Goal: Information Seeking & Learning: Learn about a topic

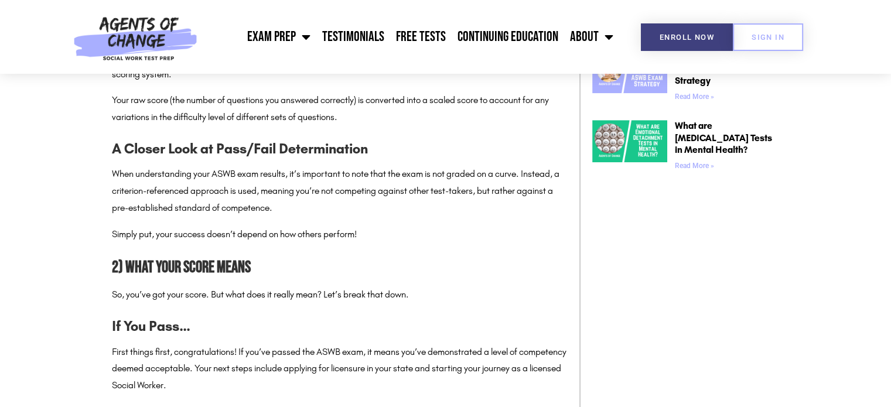
scroll to position [996, 0]
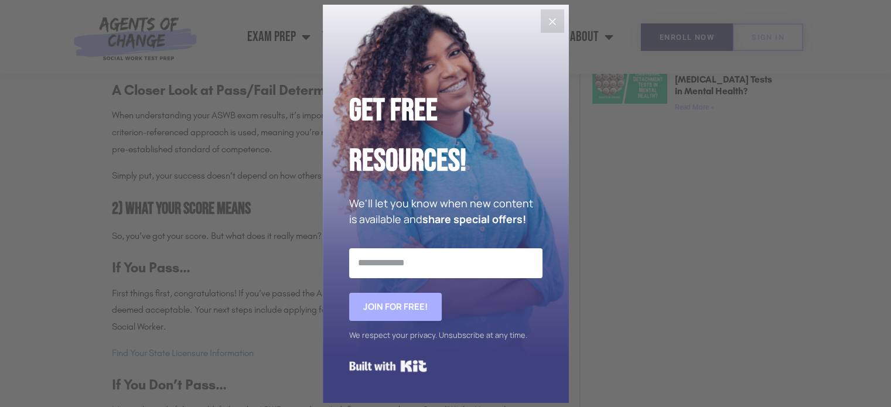
click at [561, 20] on button "Close" at bounding box center [552, 20] width 23 height 23
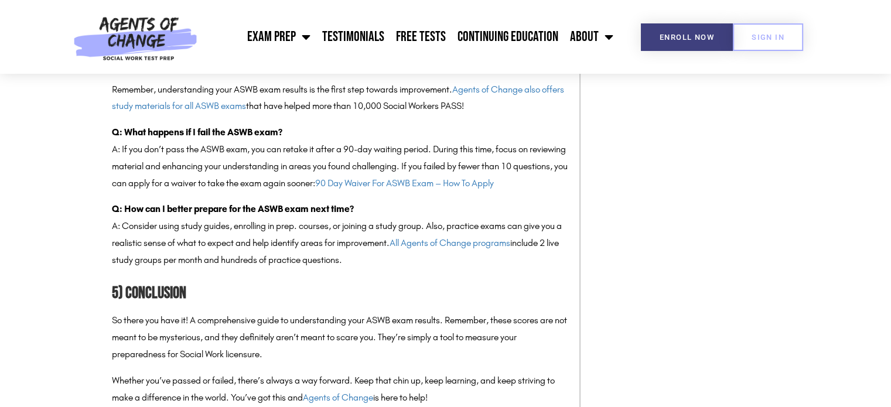
scroll to position [2402, 0]
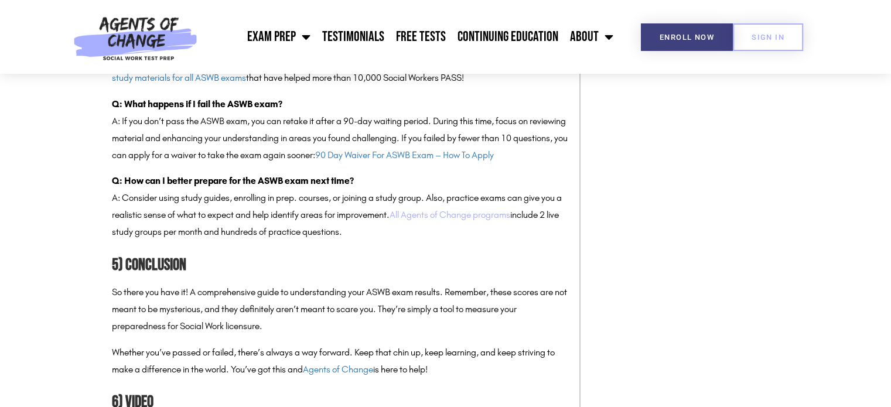
click at [480, 220] on link "All Agents of Change programs" at bounding box center [450, 214] width 121 height 11
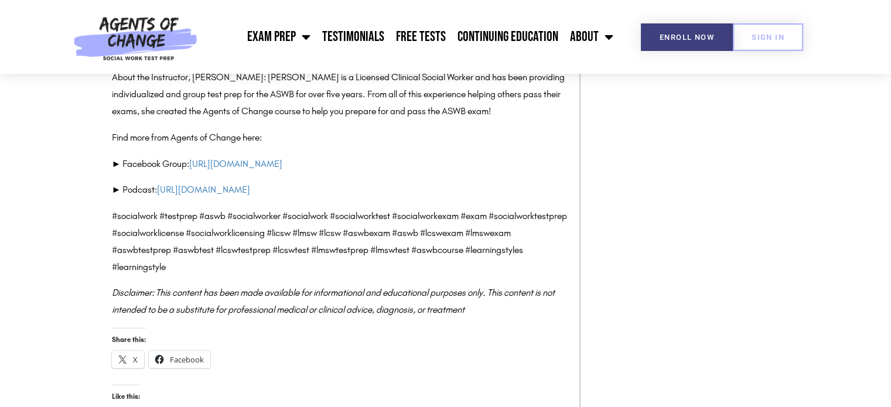
scroll to position [3105, 0]
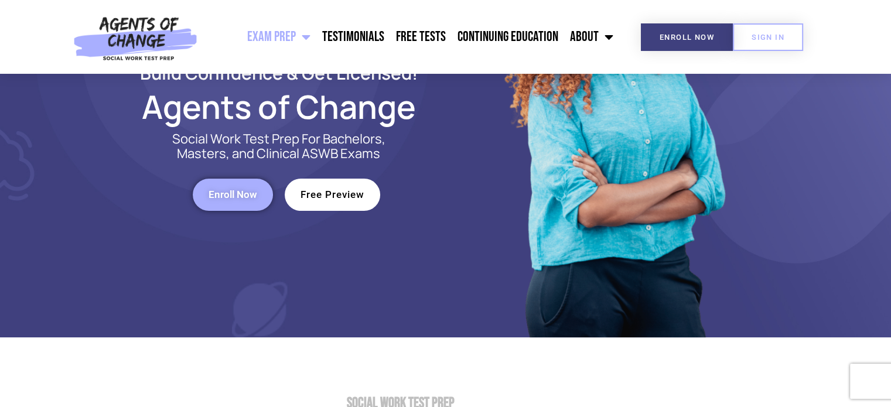
click at [326, 192] on span "Free Preview" at bounding box center [333, 195] width 64 height 10
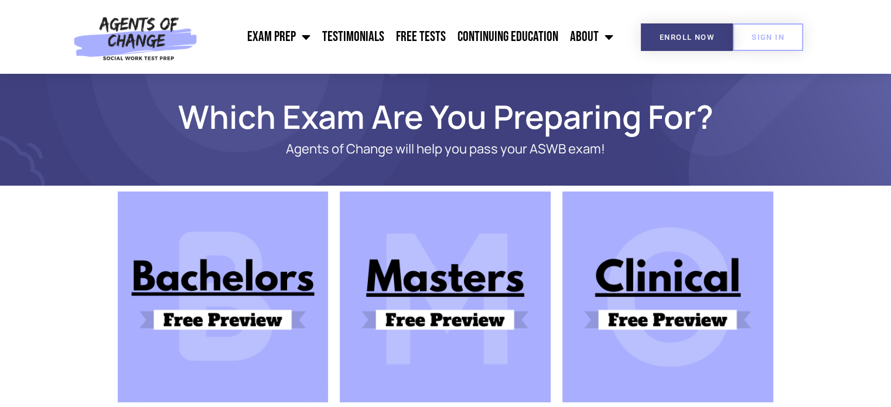
click at [684, 314] on img at bounding box center [667, 297] width 211 height 211
